Goal: Download file/media

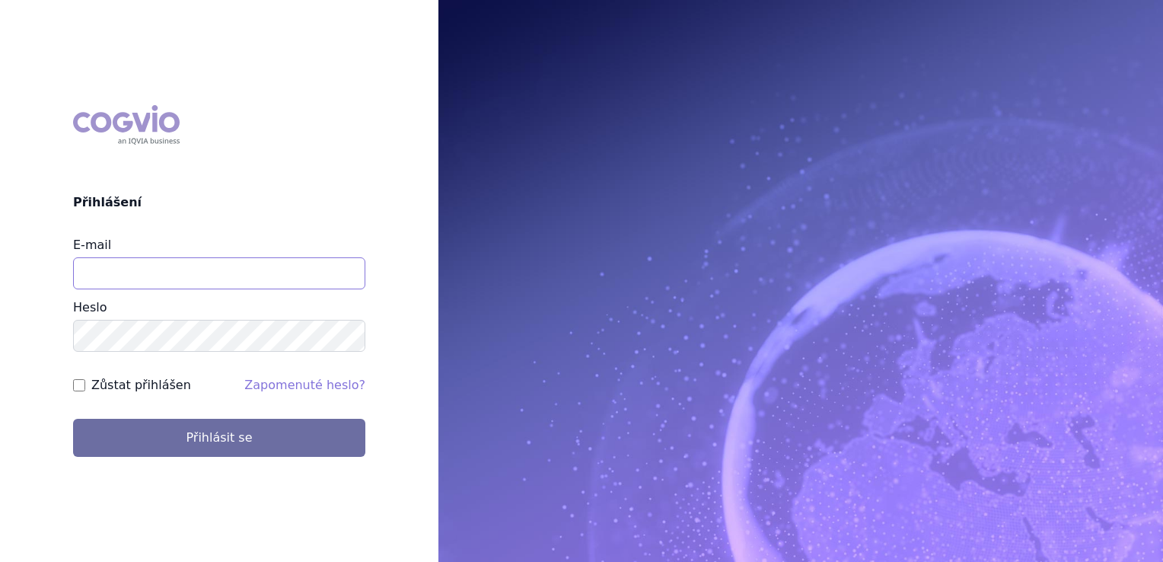
type input "jirihla@seznam.cz"
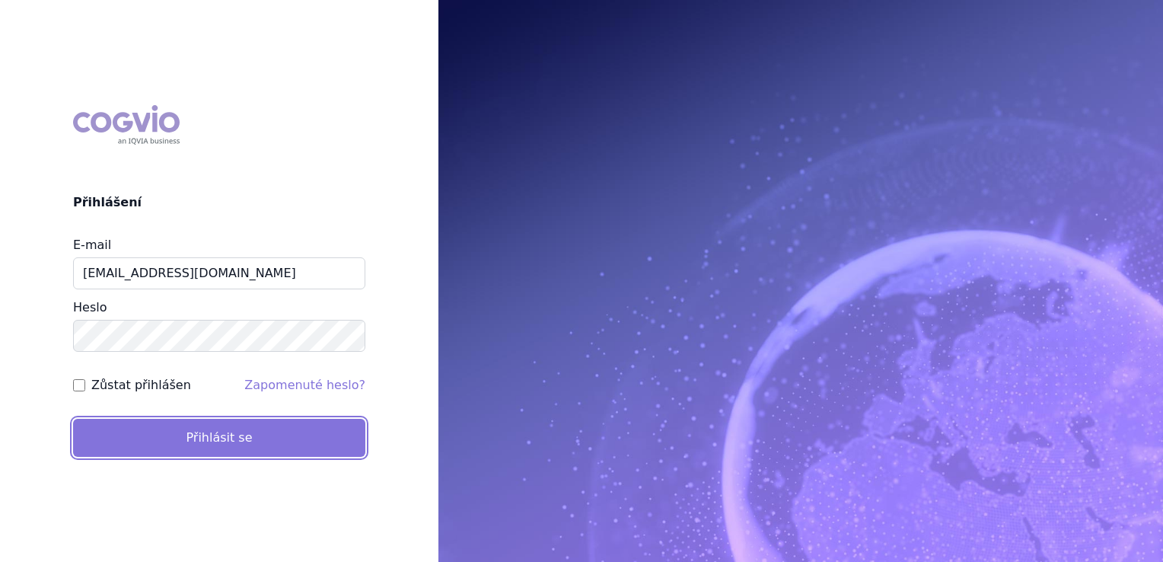
drag, startPoint x: 0, startPoint y: 0, endPoint x: 224, endPoint y: 437, distance: 490.7
click at [224, 437] on button "Přihlásit se" at bounding box center [219, 438] width 292 height 38
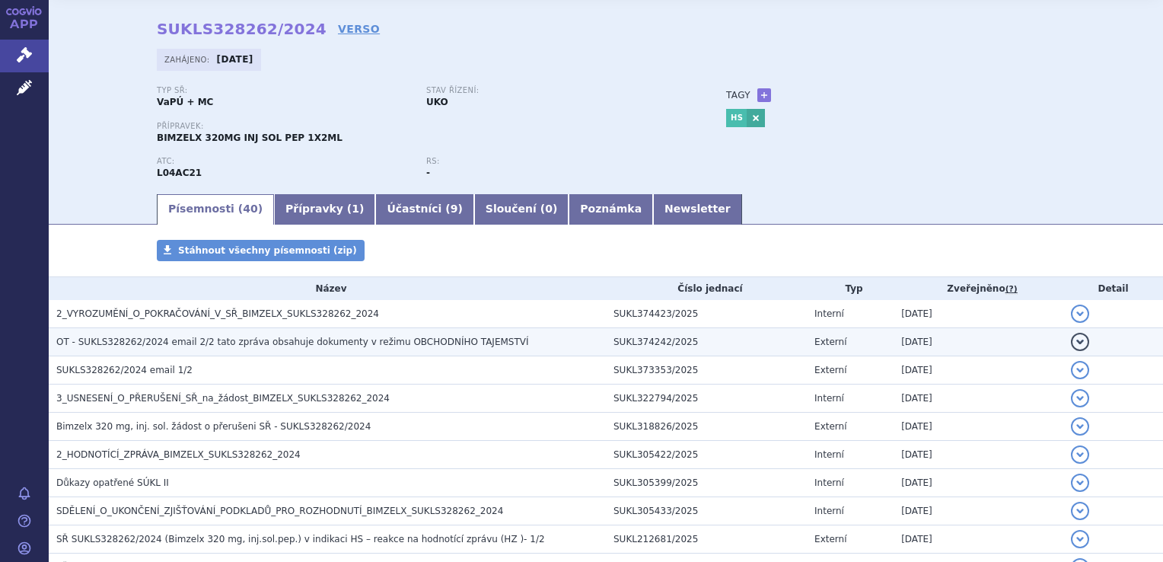
scroll to position [76, 0]
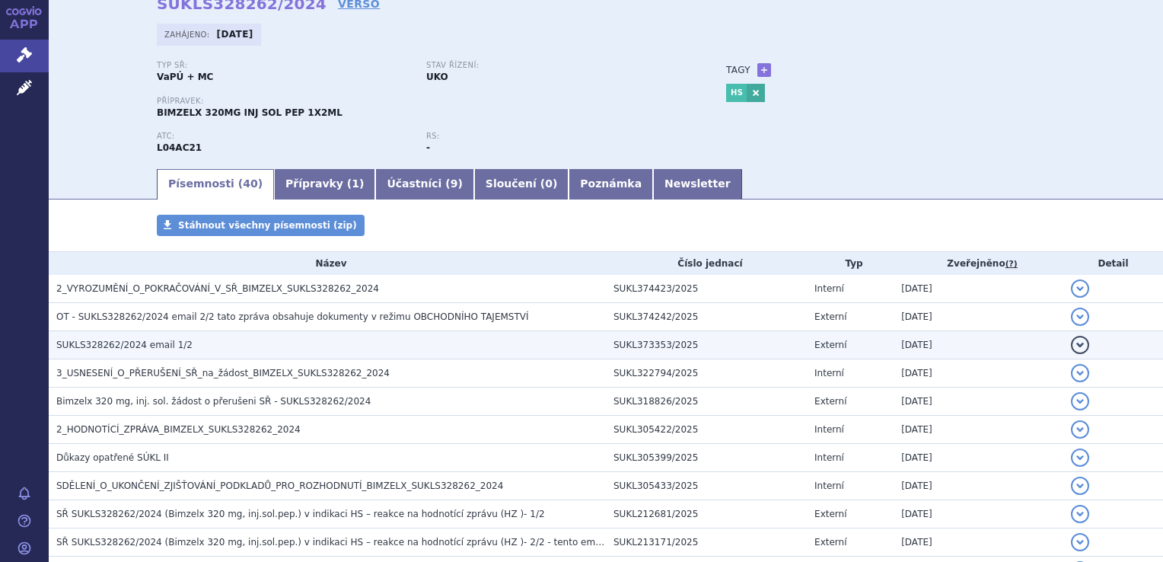
click at [116, 348] on span "SUKLS328262/2024 email 1/2" at bounding box center [124, 344] width 136 height 11
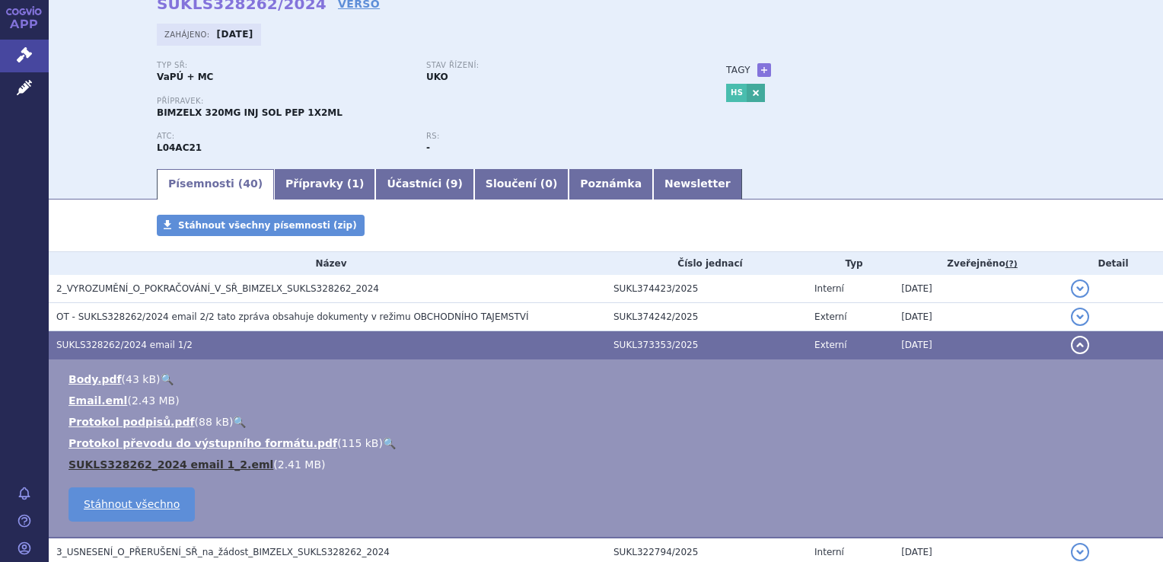
click at [173, 463] on link "SUKLS328262_2024 email 1_2.eml" at bounding box center [170, 464] width 205 height 12
